Goal: Task Accomplishment & Management: Use online tool/utility

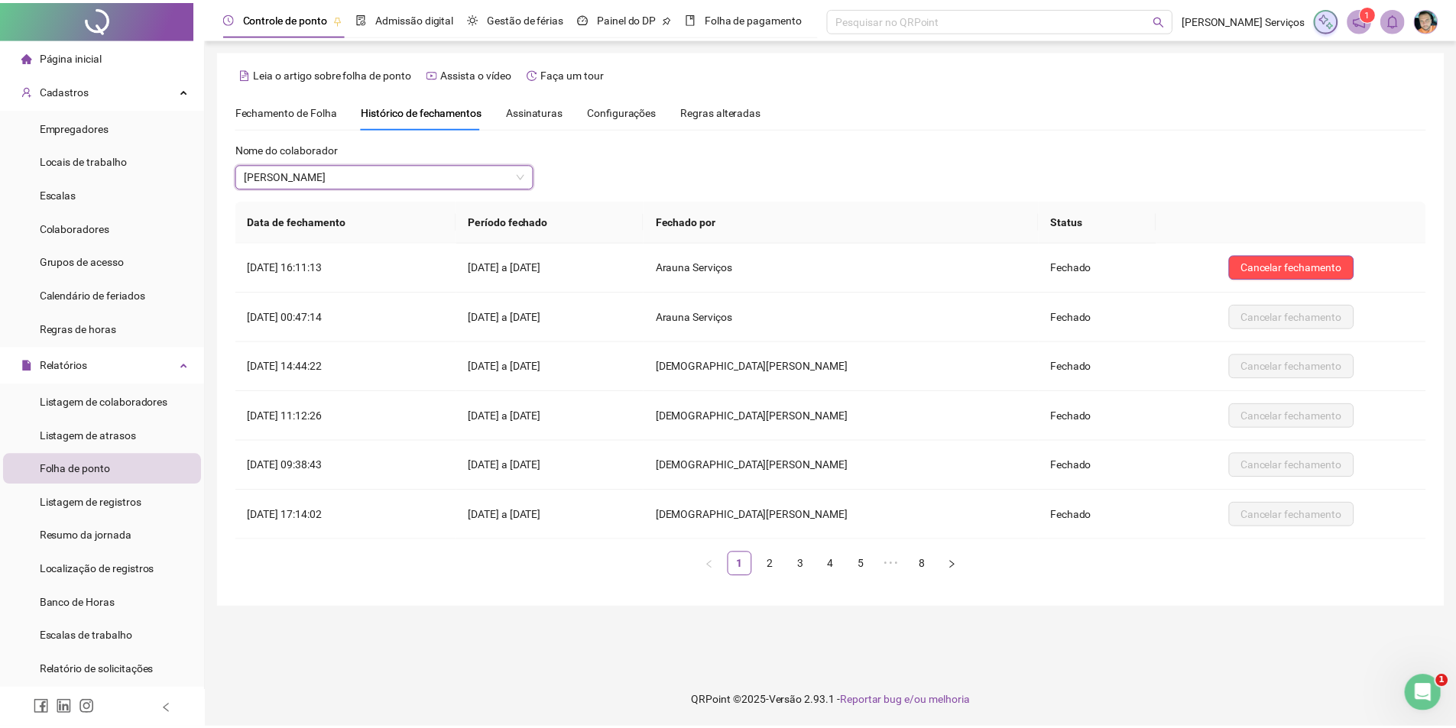
scroll to position [74, 0]
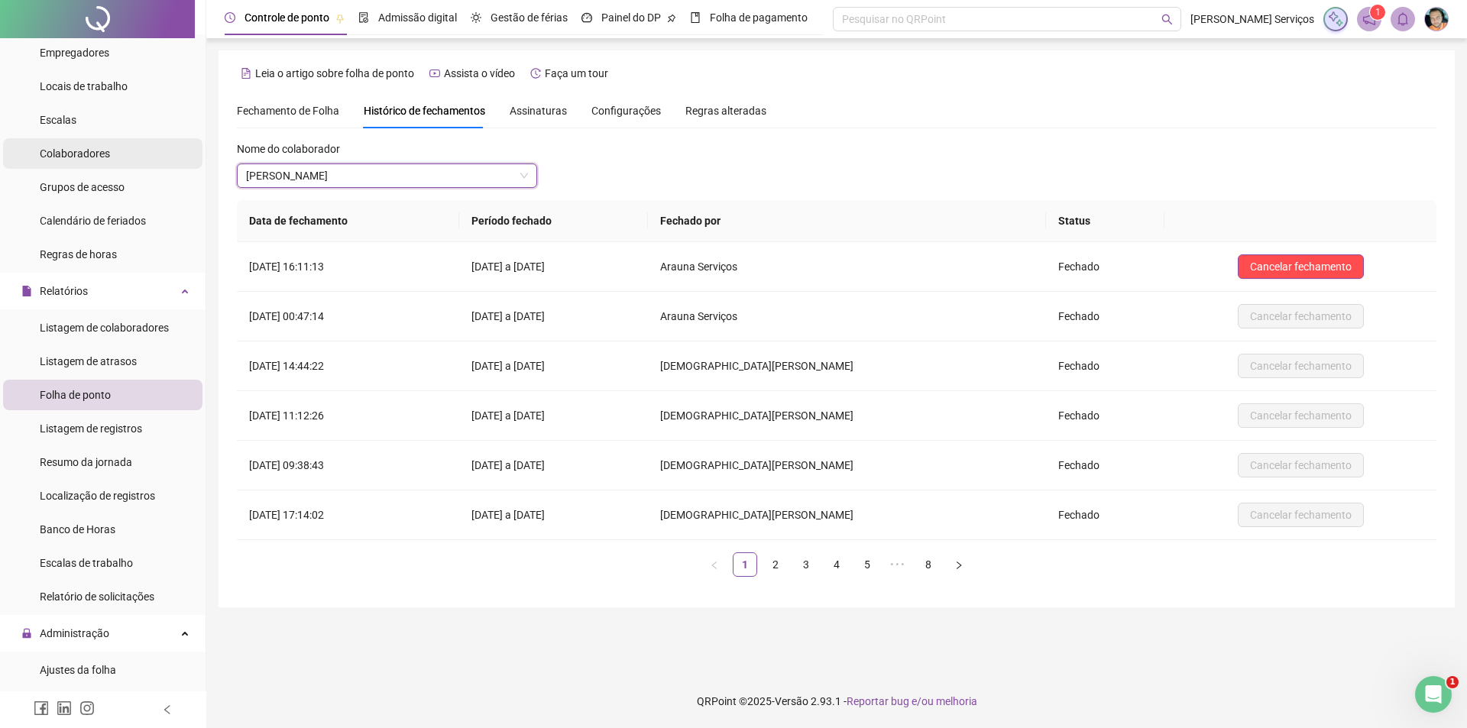
click at [98, 163] on div "Colaboradores" at bounding box center [75, 153] width 70 height 31
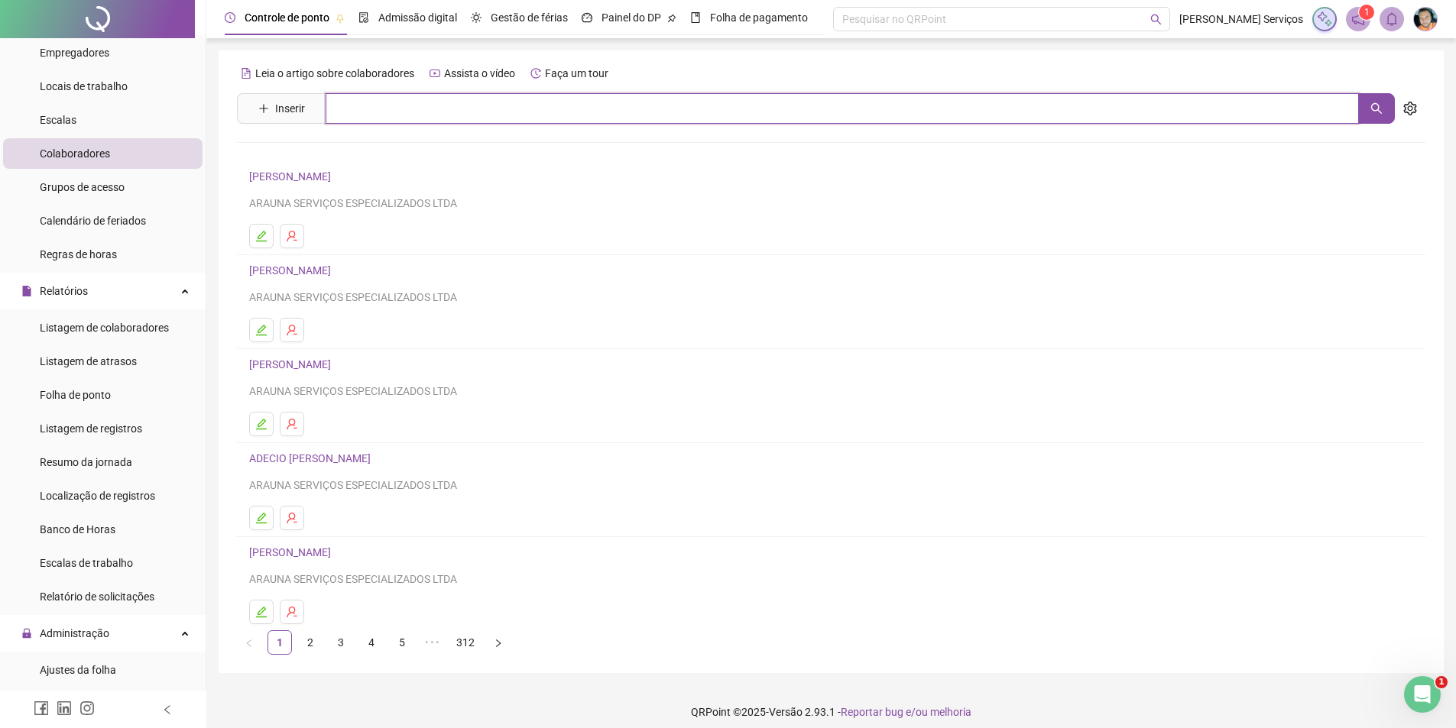
click at [363, 120] on input "text" at bounding box center [842, 108] width 1033 height 31
type input "**********"
click at [358, 148] on link "JULIANA DUTRA DA SILVA Inativo" at bounding box center [330, 154] width 131 height 12
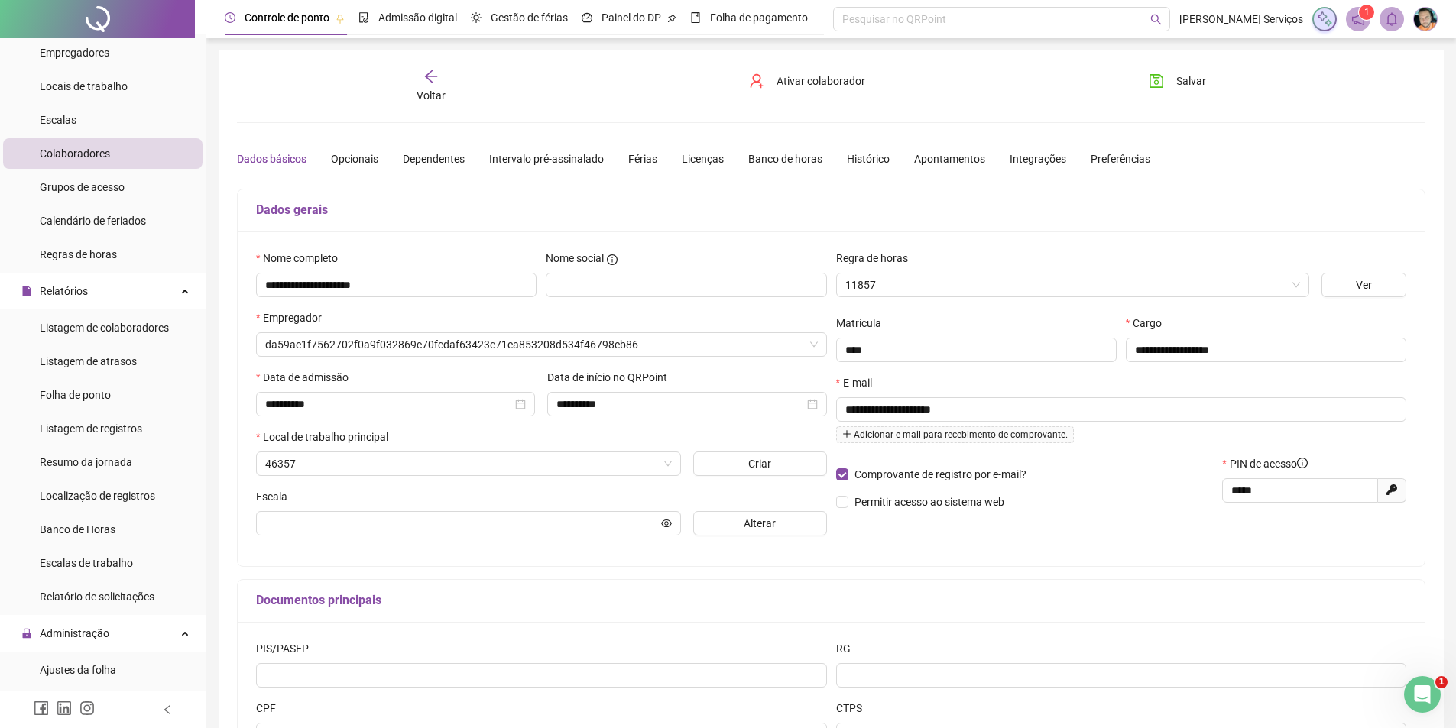
type input "**********"
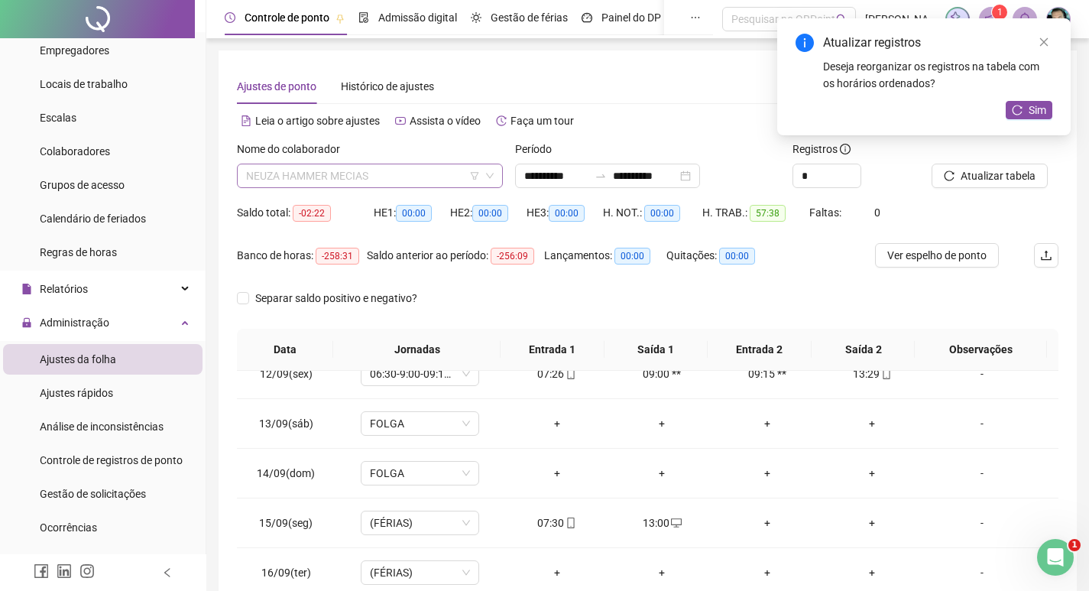
scroll to position [28663, 0]
click at [319, 183] on span "NEUZA HAMMER MECIAS" at bounding box center [370, 175] width 248 height 23
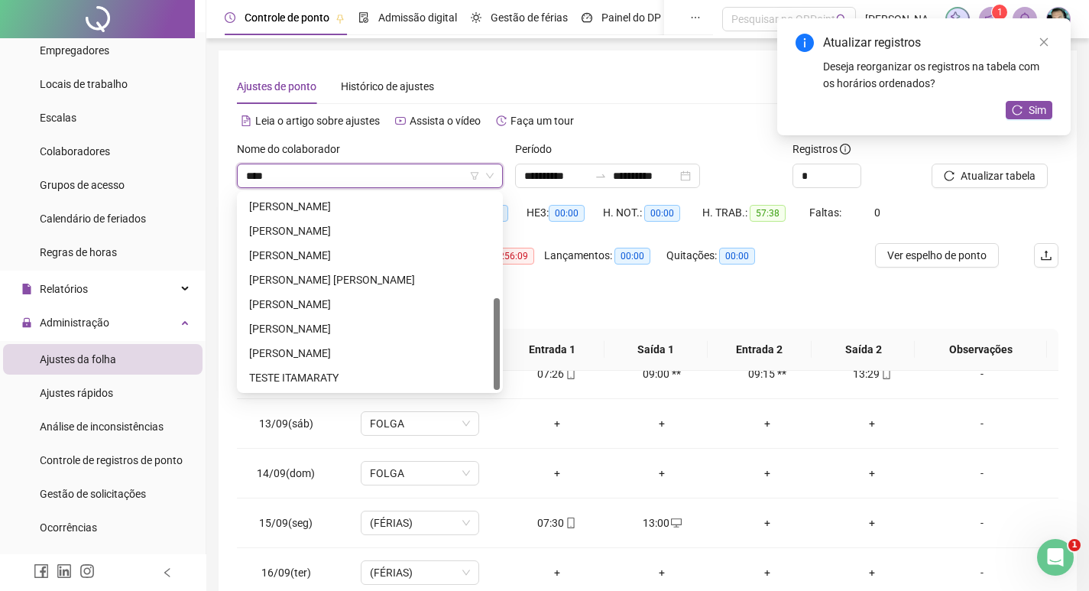
scroll to position [0, 0]
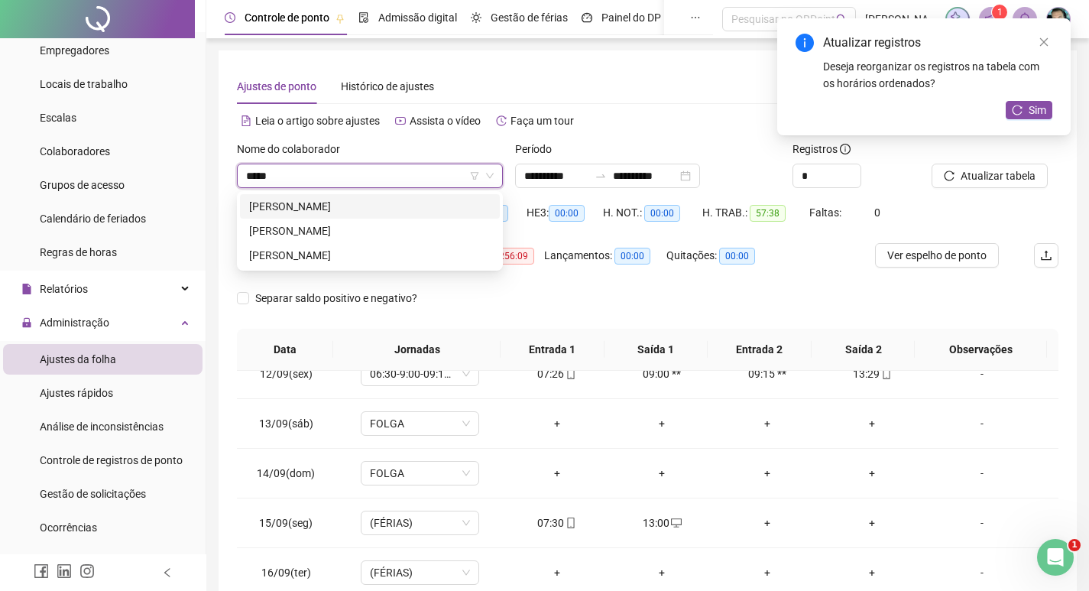
type input "******"
click at [345, 263] on div "[PERSON_NAME]" at bounding box center [370, 255] width 242 height 17
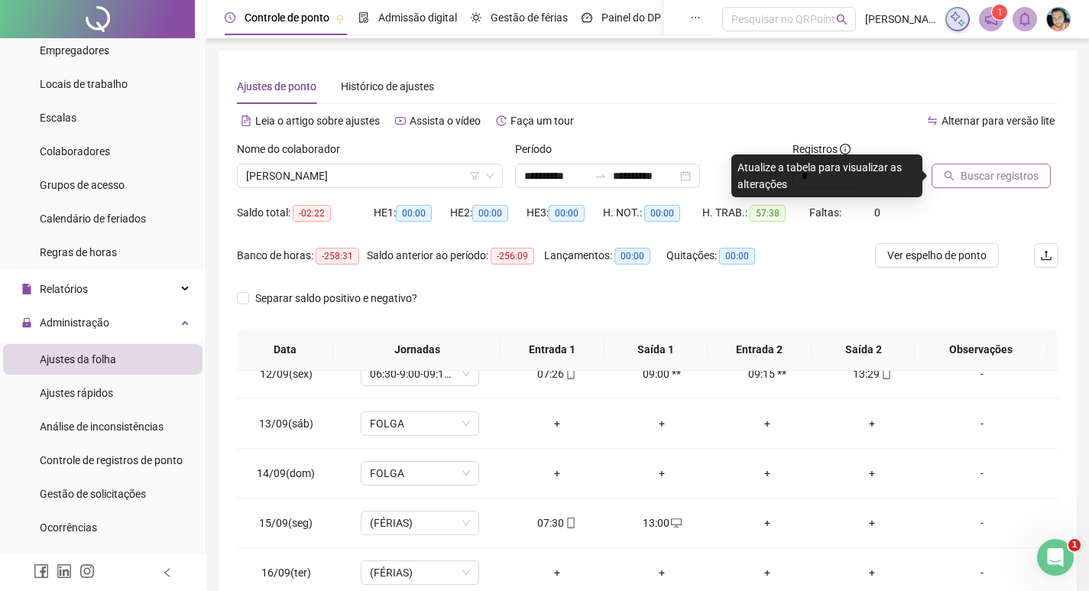
click at [1010, 177] on span "Buscar registros" at bounding box center [1000, 175] width 78 height 17
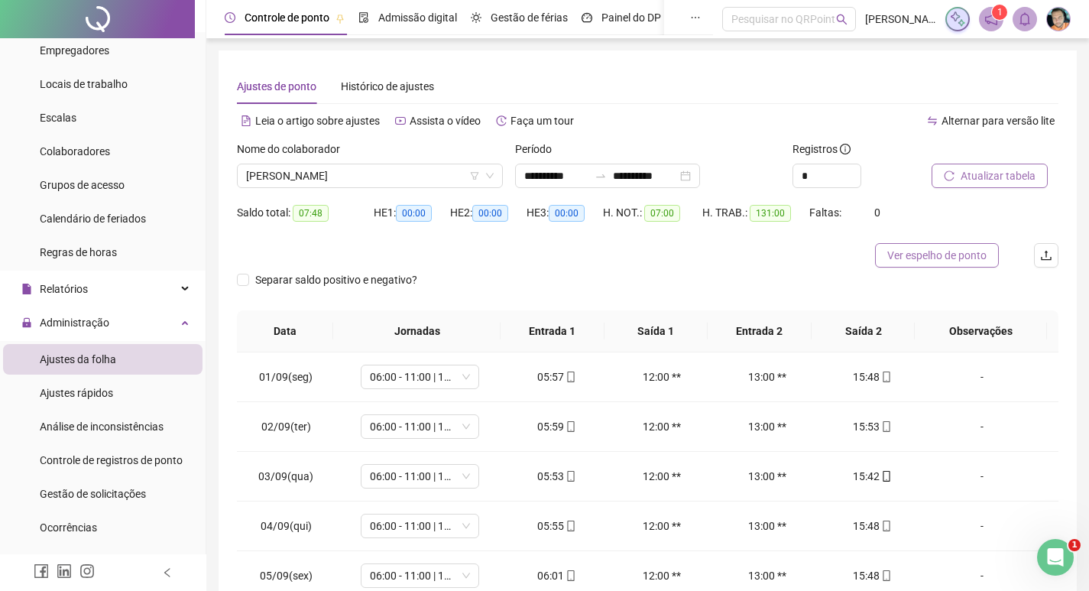
click at [959, 264] on button "Ver espelho de ponto" at bounding box center [937, 255] width 124 height 24
click at [851, 173] on icon "up" at bounding box center [852, 171] width 5 height 5
type input "*"
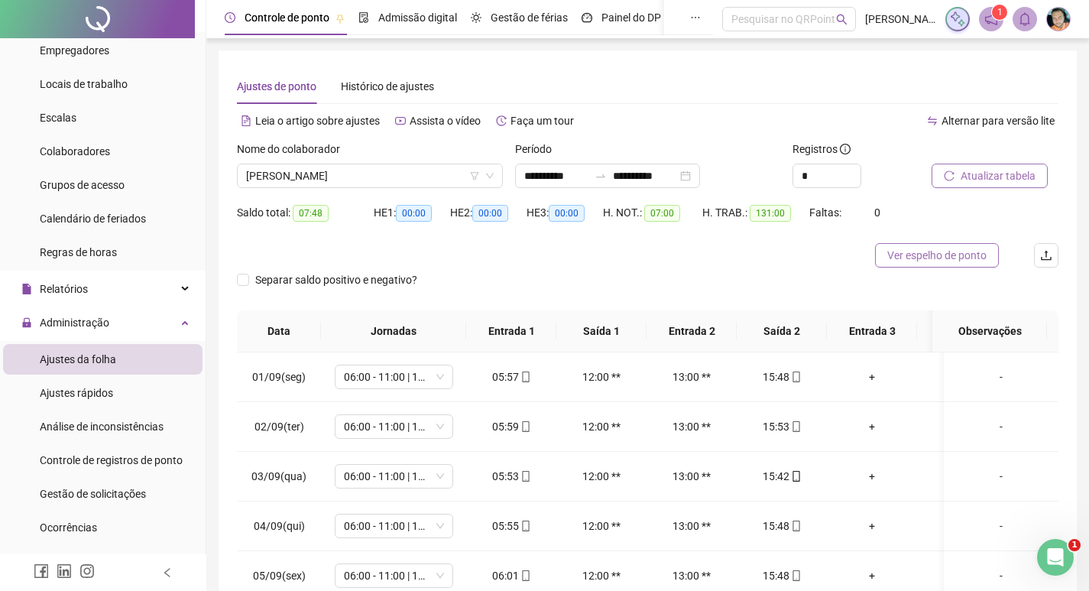
click at [958, 256] on span "Ver espelho de ponto" at bounding box center [936, 255] width 99 height 17
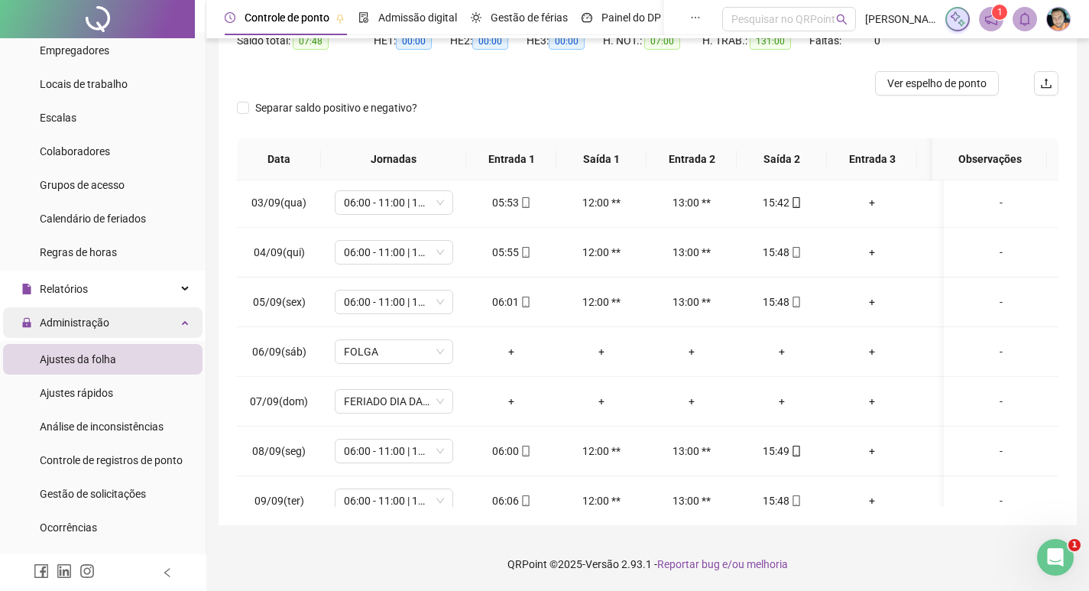
scroll to position [44, 0]
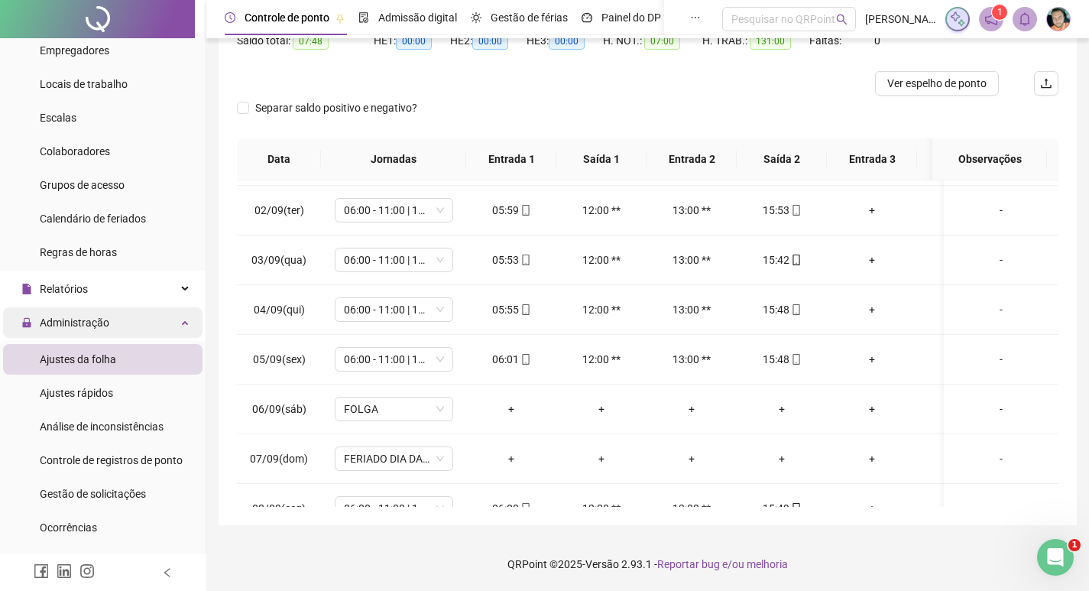
click at [875, 71] on button "Ver espelho de ponto" at bounding box center [937, 83] width 124 height 24
click at [875, 71] on button "Ver espelho de ponto" at bounding box center [945, 83] width 141 height 24
